Goal: Information Seeking & Learning: Learn about a topic

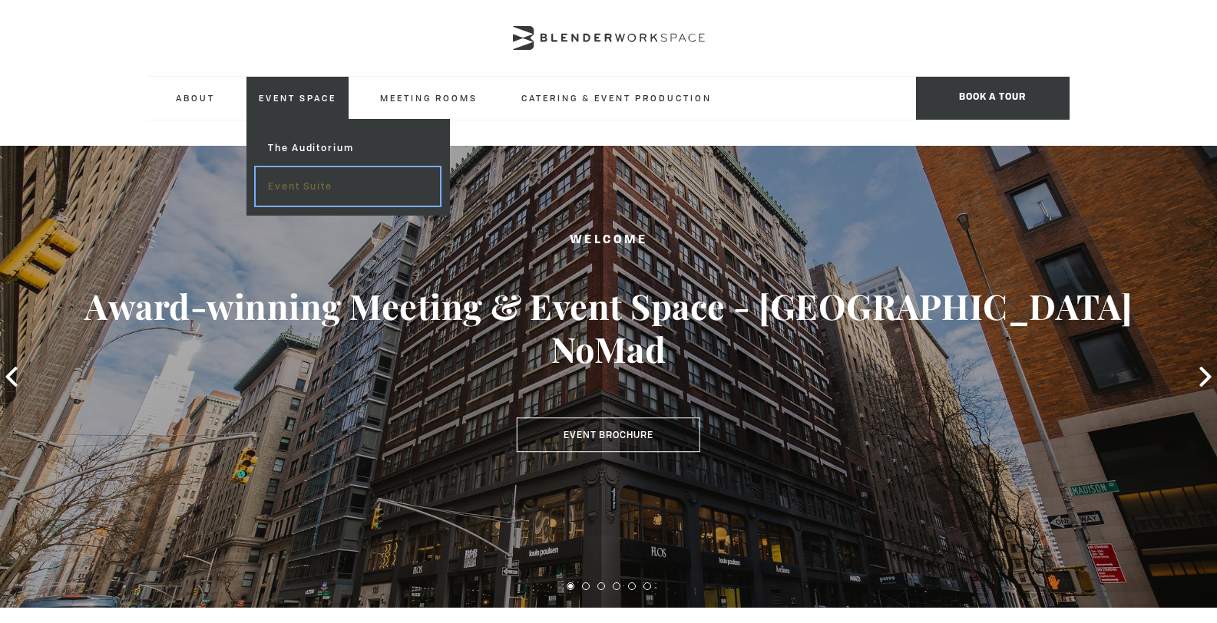
click at [316, 185] on link "Event Suite" at bounding box center [347, 186] width 183 height 38
